Goal: Task Accomplishment & Management: Manage account settings

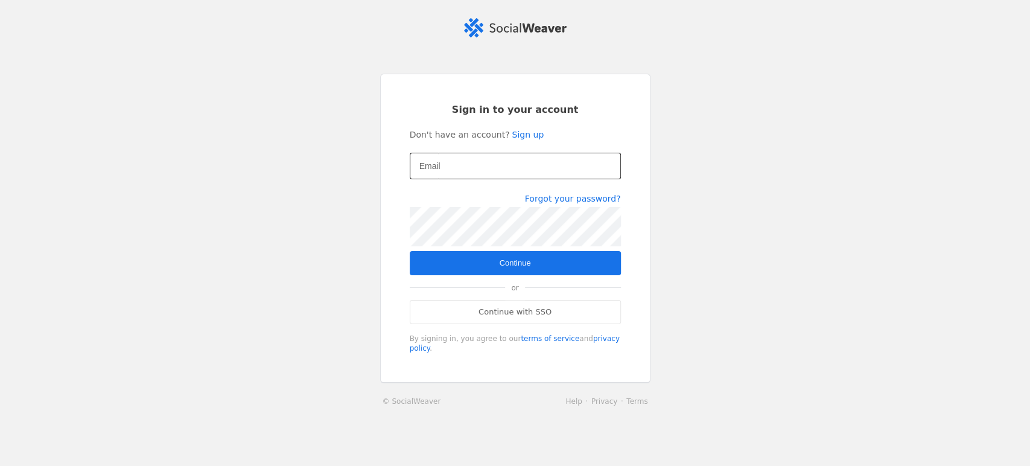
click at [442, 173] on input "Email" at bounding box center [515, 166] width 192 height 14
type input "[PERSON_NAME][EMAIL_ADDRESS][DOMAIN_NAME]"
click at [473, 264] on span "submit" at bounding box center [515, 263] width 211 height 24
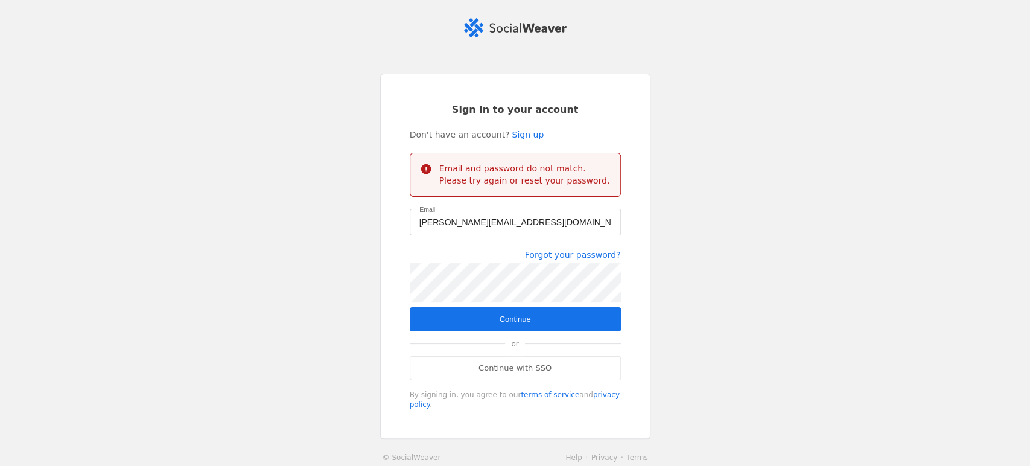
click at [484, 319] on span "submit" at bounding box center [515, 319] width 211 height 24
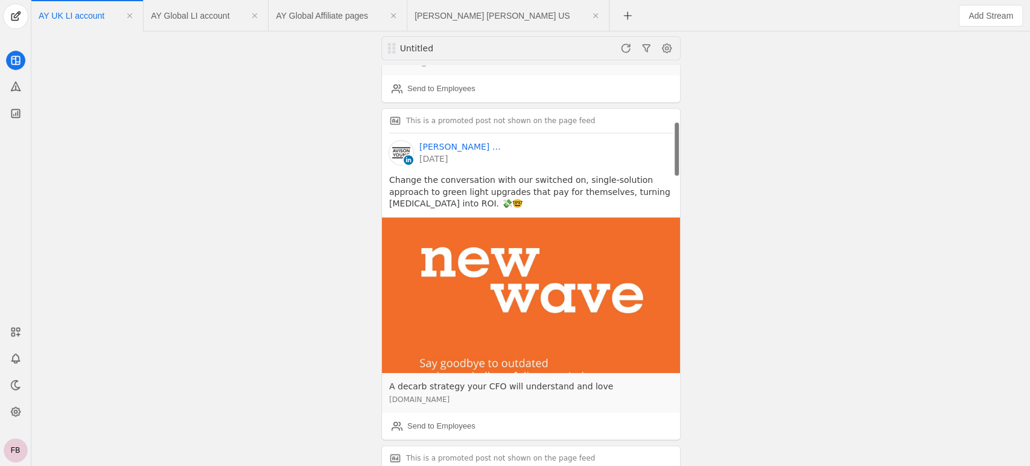
scroll to position [422, 0]
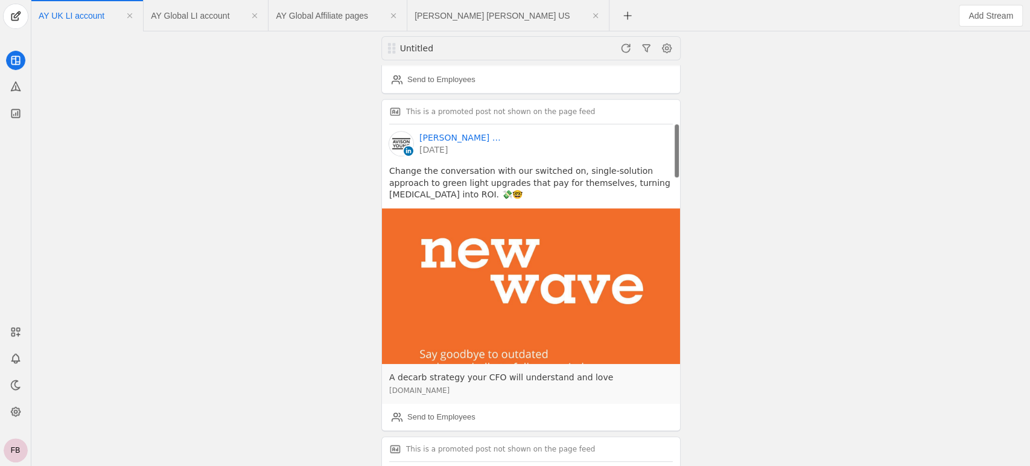
drag, startPoint x: 676, startPoint y: 106, endPoint x: 679, endPoint y: 163, distance: 56.8
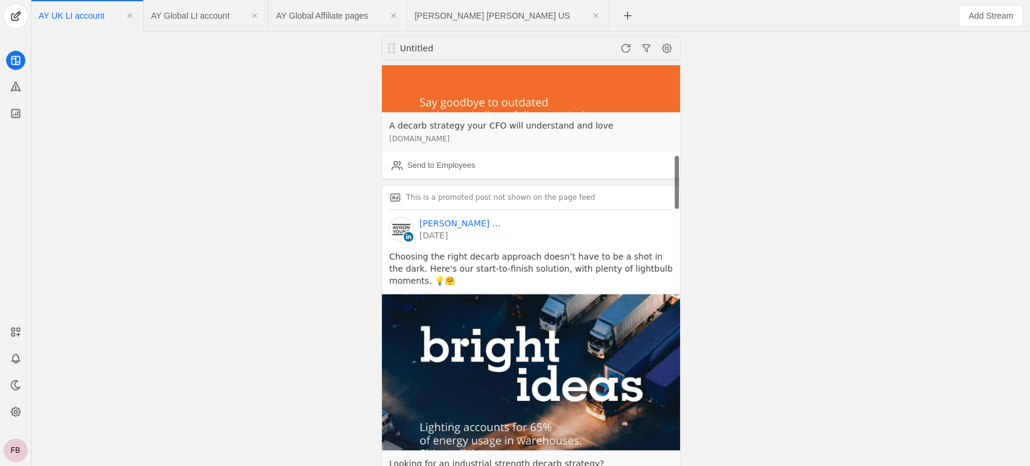
scroll to position [687, 0]
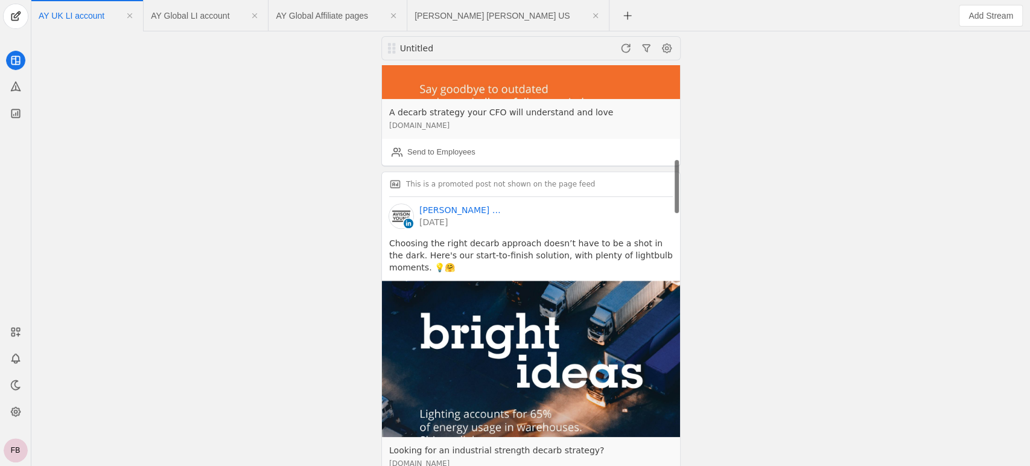
drag, startPoint x: 676, startPoint y: 154, endPoint x: 678, endPoint y: 189, distance: 35.6
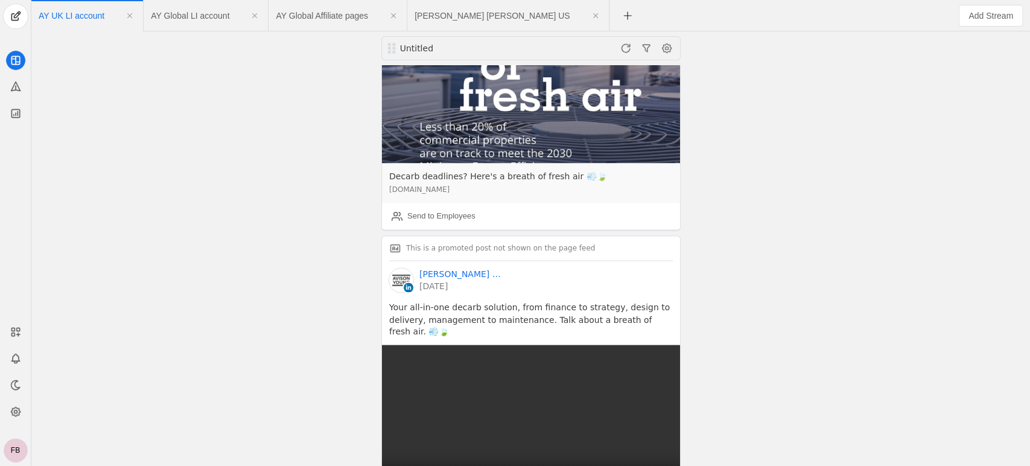
scroll to position [1324, 0]
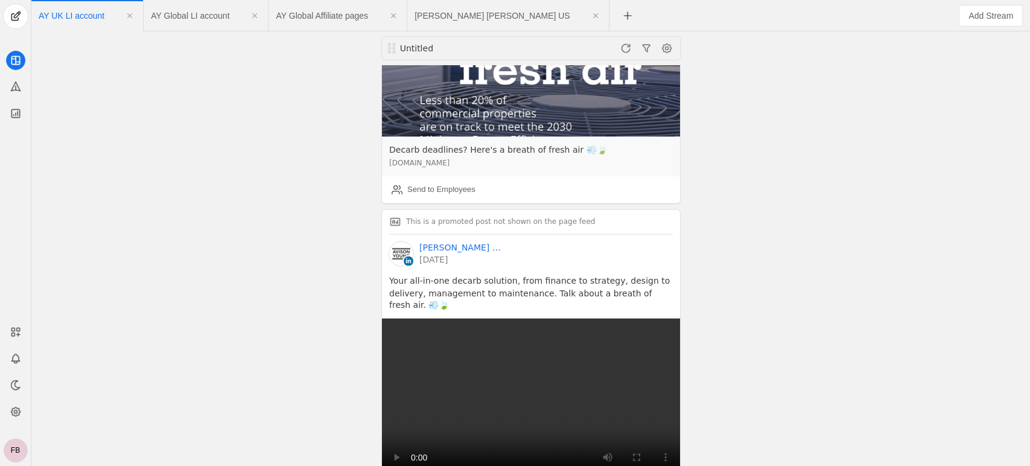
drag, startPoint x: 676, startPoint y: 182, endPoint x: 690, endPoint y: 268, distance: 87.5
click at [690, 268] on div "Untitled This is a promoted post not shown on the page feed [PERSON_NAME] [PERS…" at bounding box center [530, 248] width 992 height 434
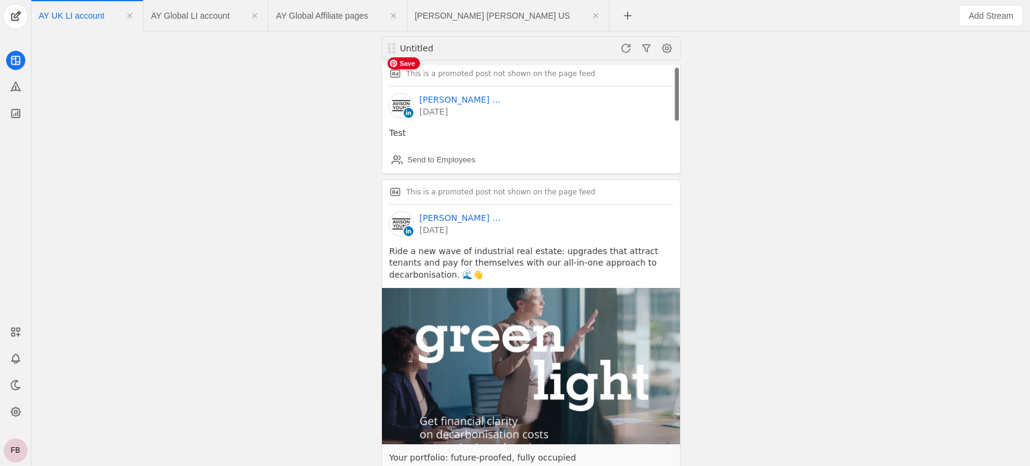
scroll to position [0, 0]
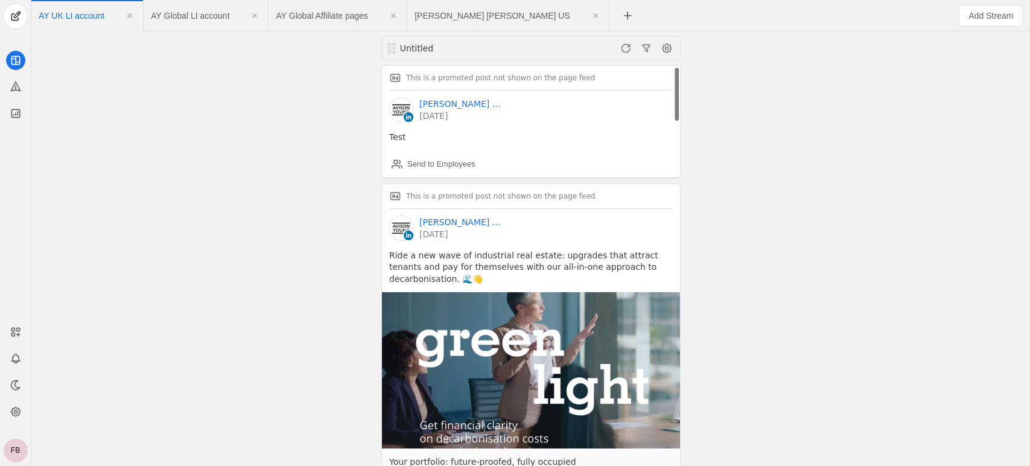
drag, startPoint x: 676, startPoint y: 255, endPoint x: 679, endPoint y: 65, distance: 190.1
click at [16, 407] on icon at bounding box center [15, 411] width 9 height 9
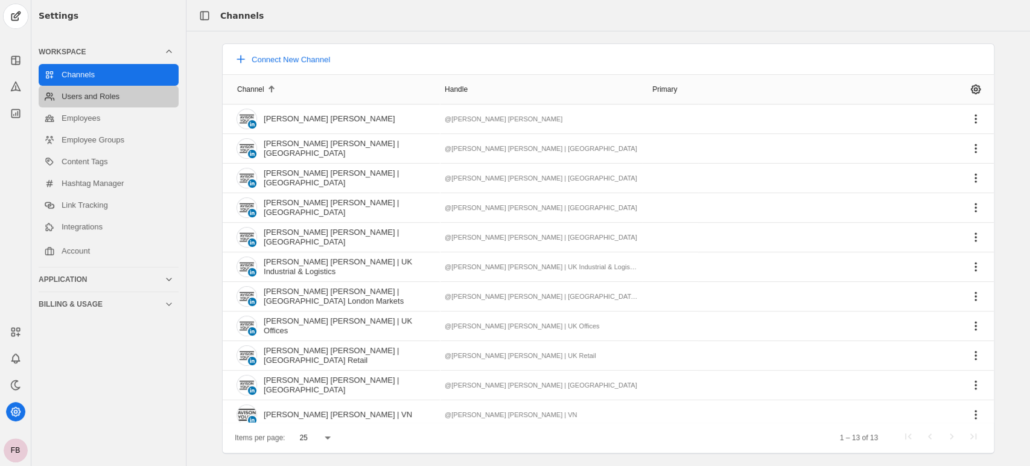
click at [98, 100] on link "Users and Roles" at bounding box center [109, 97] width 140 height 22
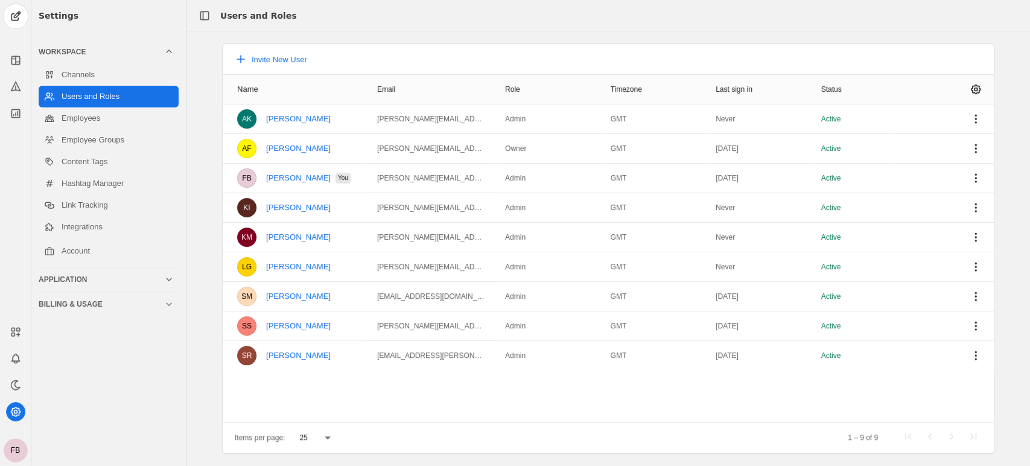
click at [327, 436] on icon at bounding box center [327, 437] width 14 height 14
click at [311, 378] on mat-option "50" at bounding box center [314, 377] width 51 height 29
click at [284, 58] on span "Invite New User" at bounding box center [280, 59] width 56 height 9
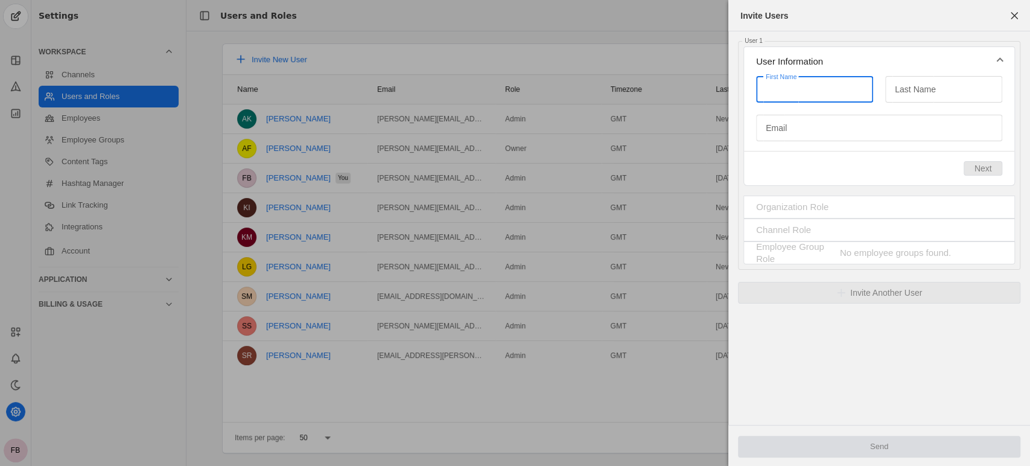
click at [819, 90] on input "First Name" at bounding box center [815, 89] width 98 height 14
type input "Ankketa"
click at [931, 92] on mat-label "Last Name" at bounding box center [915, 89] width 41 height 14
click at [931, 92] on input "Last Name" at bounding box center [944, 89] width 98 height 14
click at [1015, 16] on span "button" at bounding box center [1014, 16] width 22 height 22
